Goal: Information Seeking & Learning: Learn about a topic

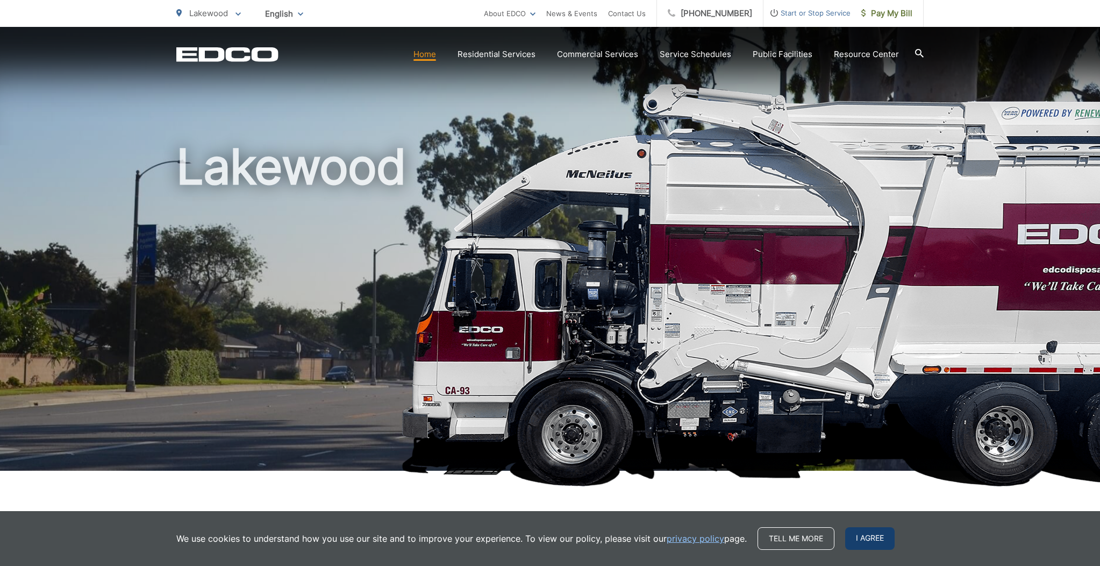
click at [863, 536] on span "I agree" at bounding box center [869, 538] width 49 height 23
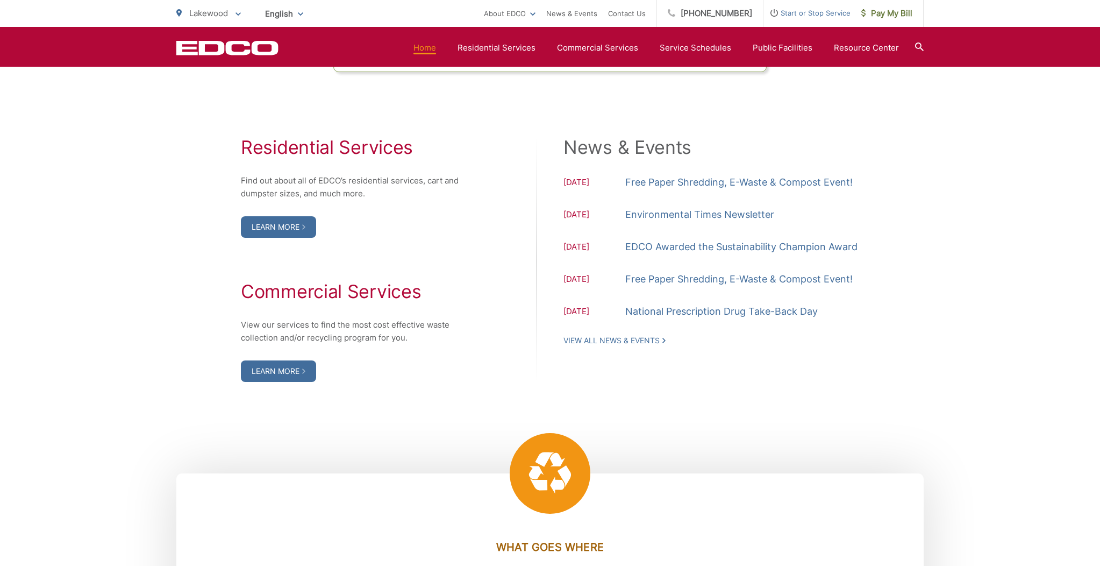
scroll to position [1061, 0]
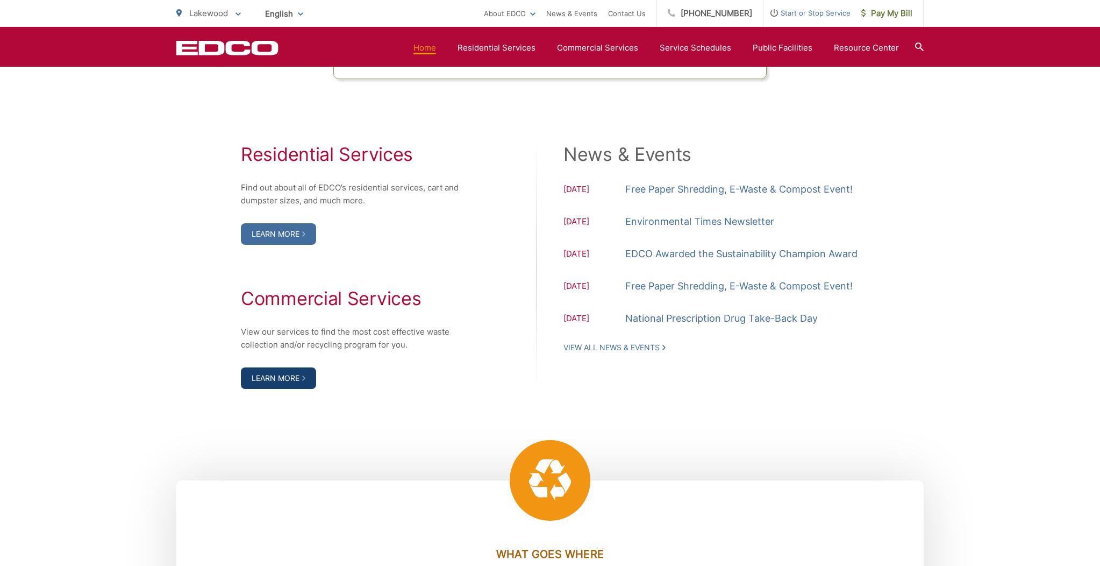
click at [273, 389] on link "Learn More" at bounding box center [278, 378] width 75 height 22
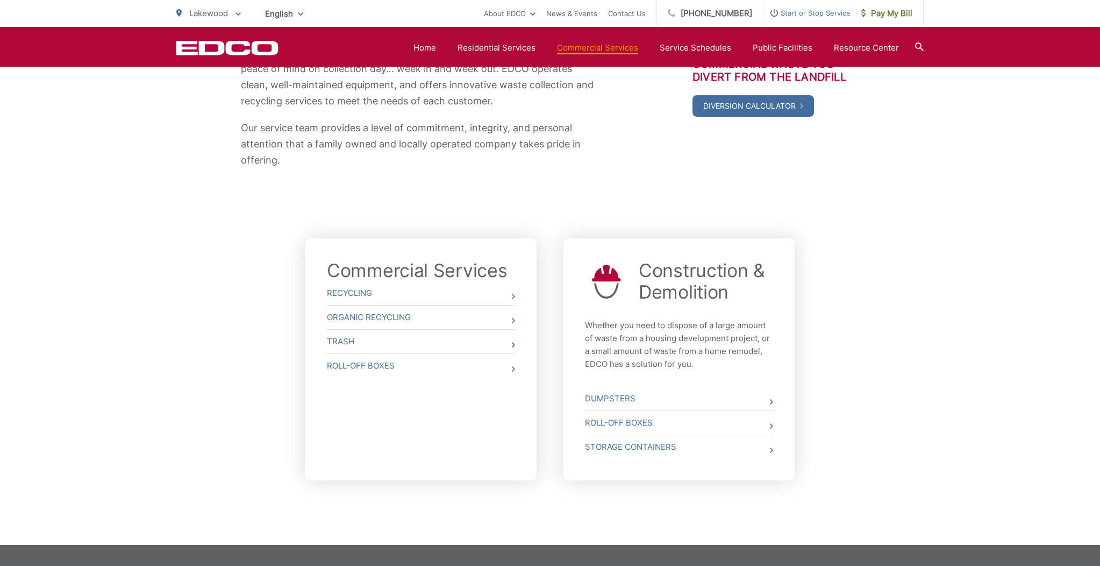
scroll to position [235, 0]
click at [355, 290] on link "Recycling" at bounding box center [421, 293] width 188 height 24
click at [359, 317] on link "Organic Recycling" at bounding box center [421, 317] width 188 height 24
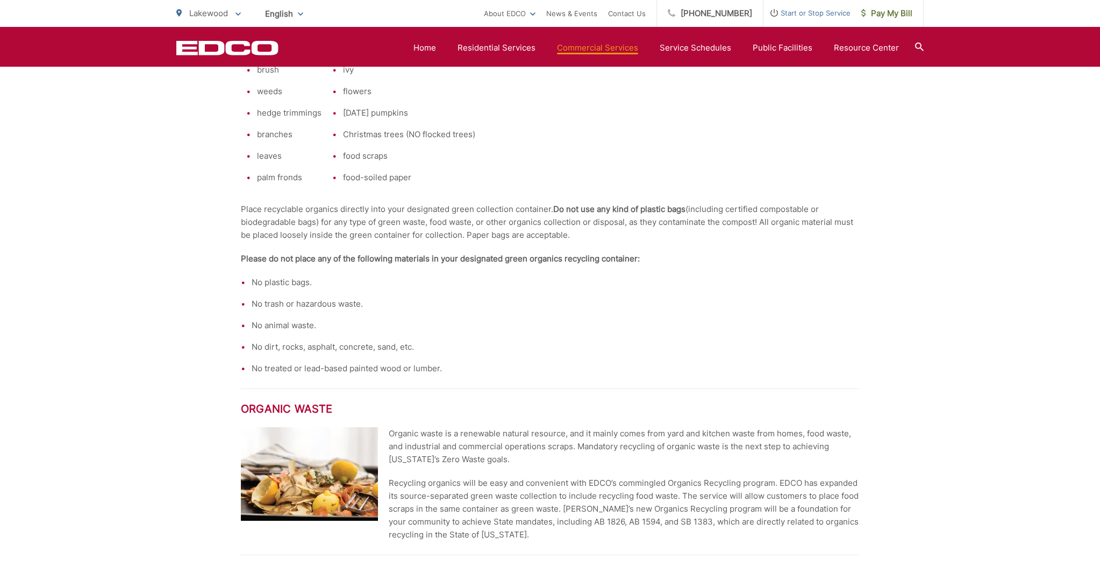
scroll to position [452, 0]
